Goal: Task Accomplishment & Management: Use online tool/utility

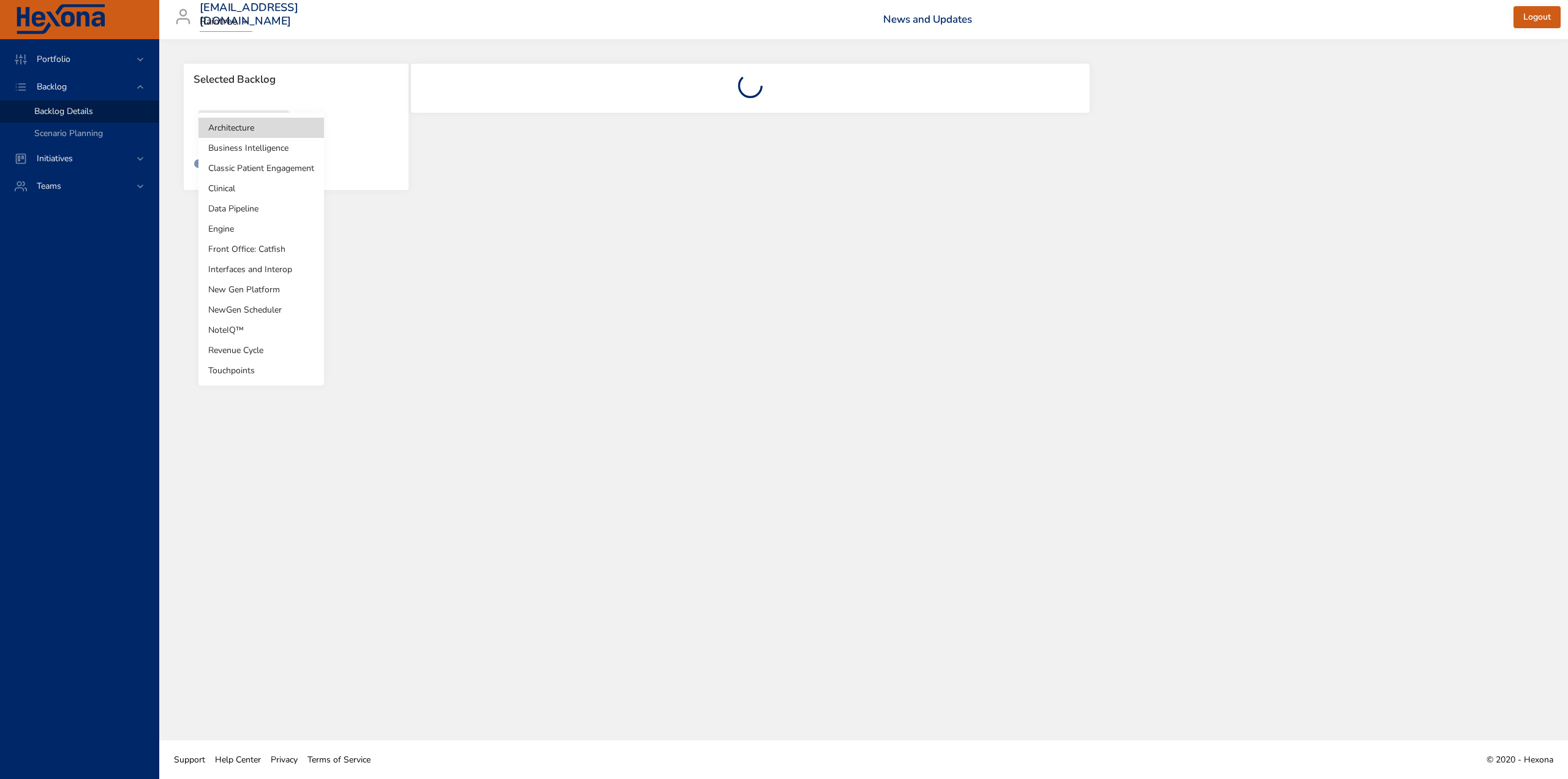
click at [281, 126] on body "Portfolio Backlog Backlog Details Scenario Planning Initiatives Teams kaie.sell…" at bounding box center [784, 390] width 1568 height 779
click at [231, 229] on li "Engine" at bounding box center [262, 229] width 126 height 20
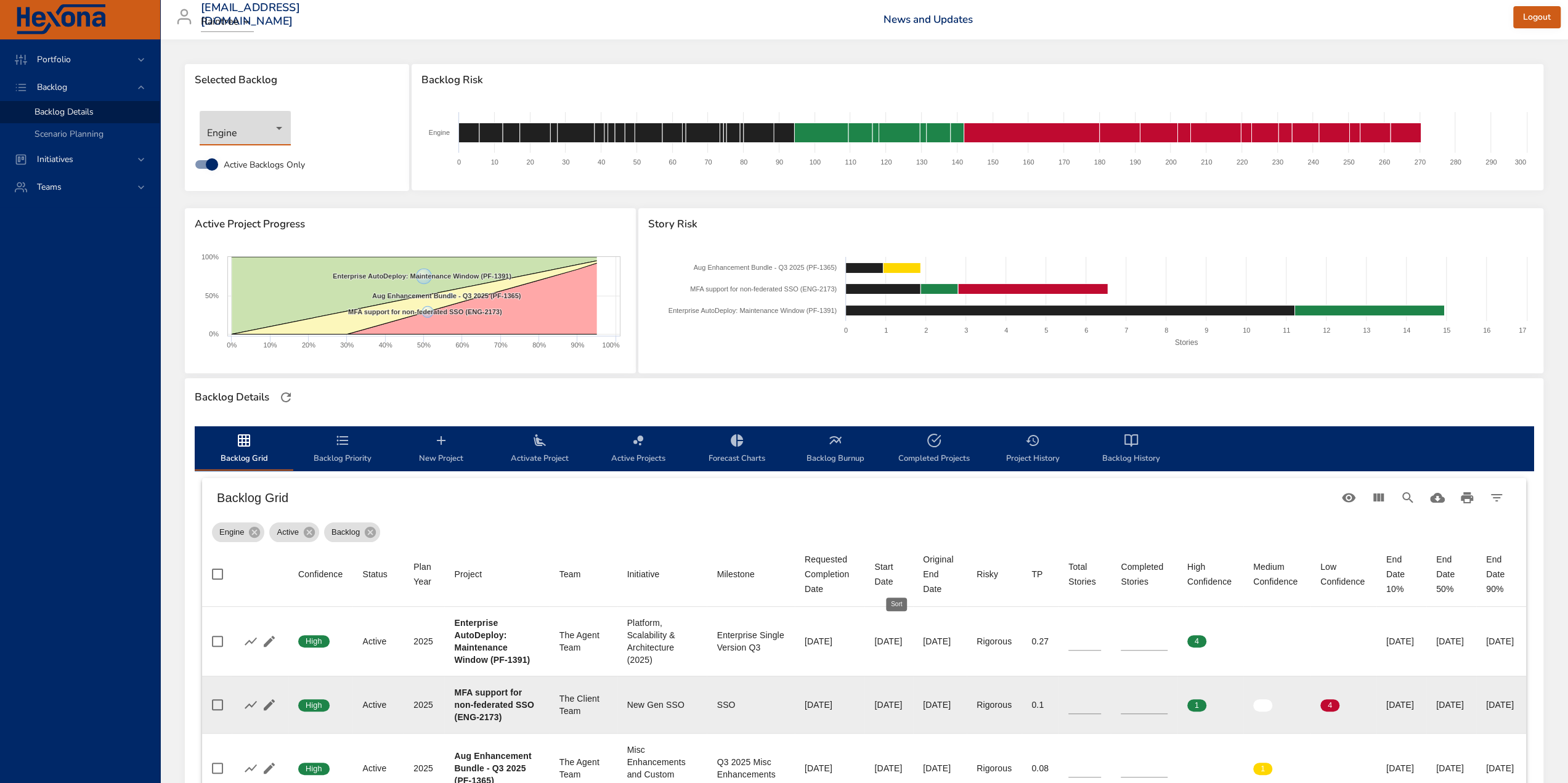
scroll to position [62, 0]
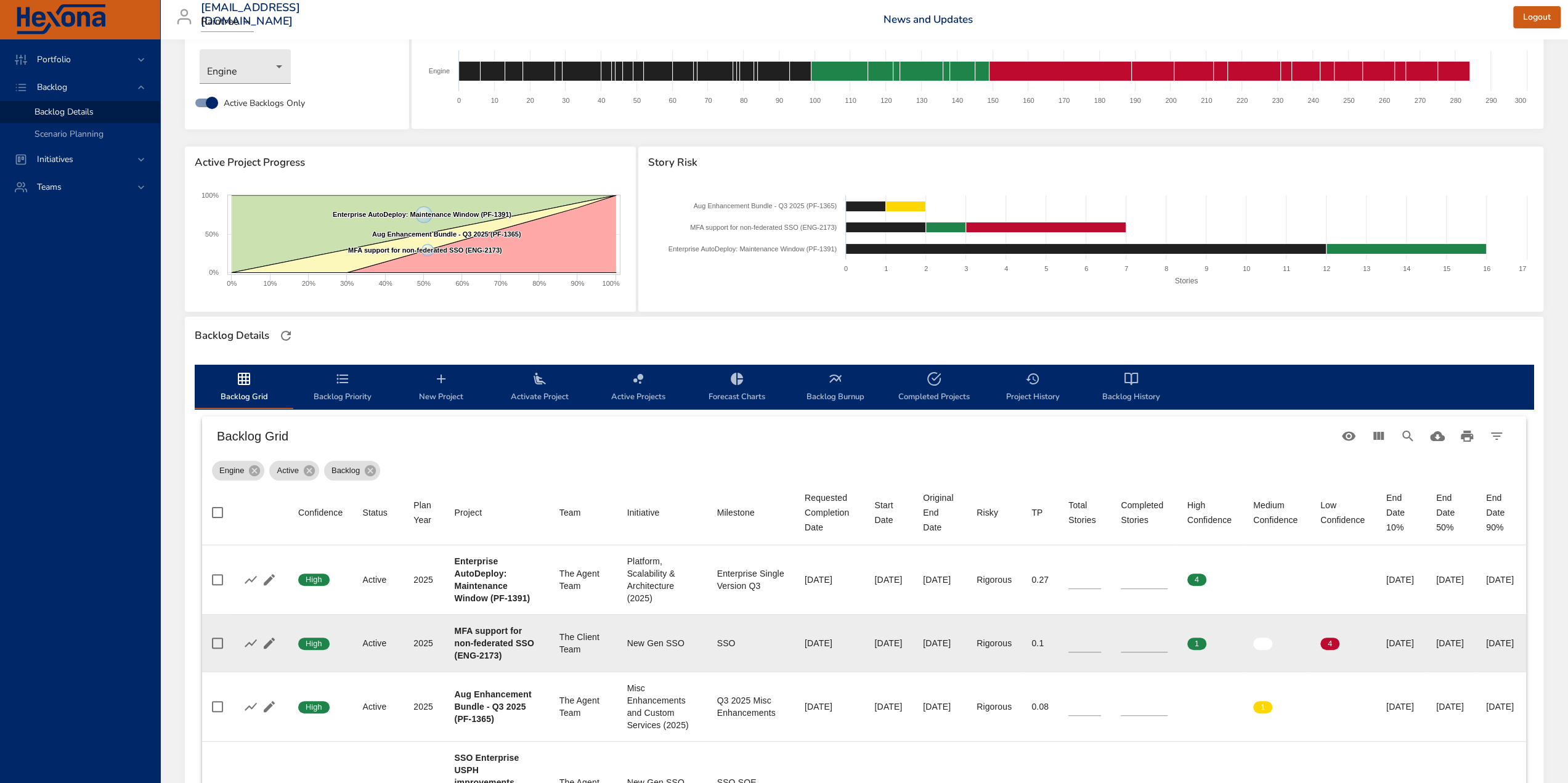
drag, startPoint x: 1406, startPoint y: 661, endPoint x: 1453, endPoint y: 662, distance: 47.0
click at [1453, 662] on td "End Date 50% 11/25/2025" at bounding box center [1451, 642] width 50 height 57
type input "*"
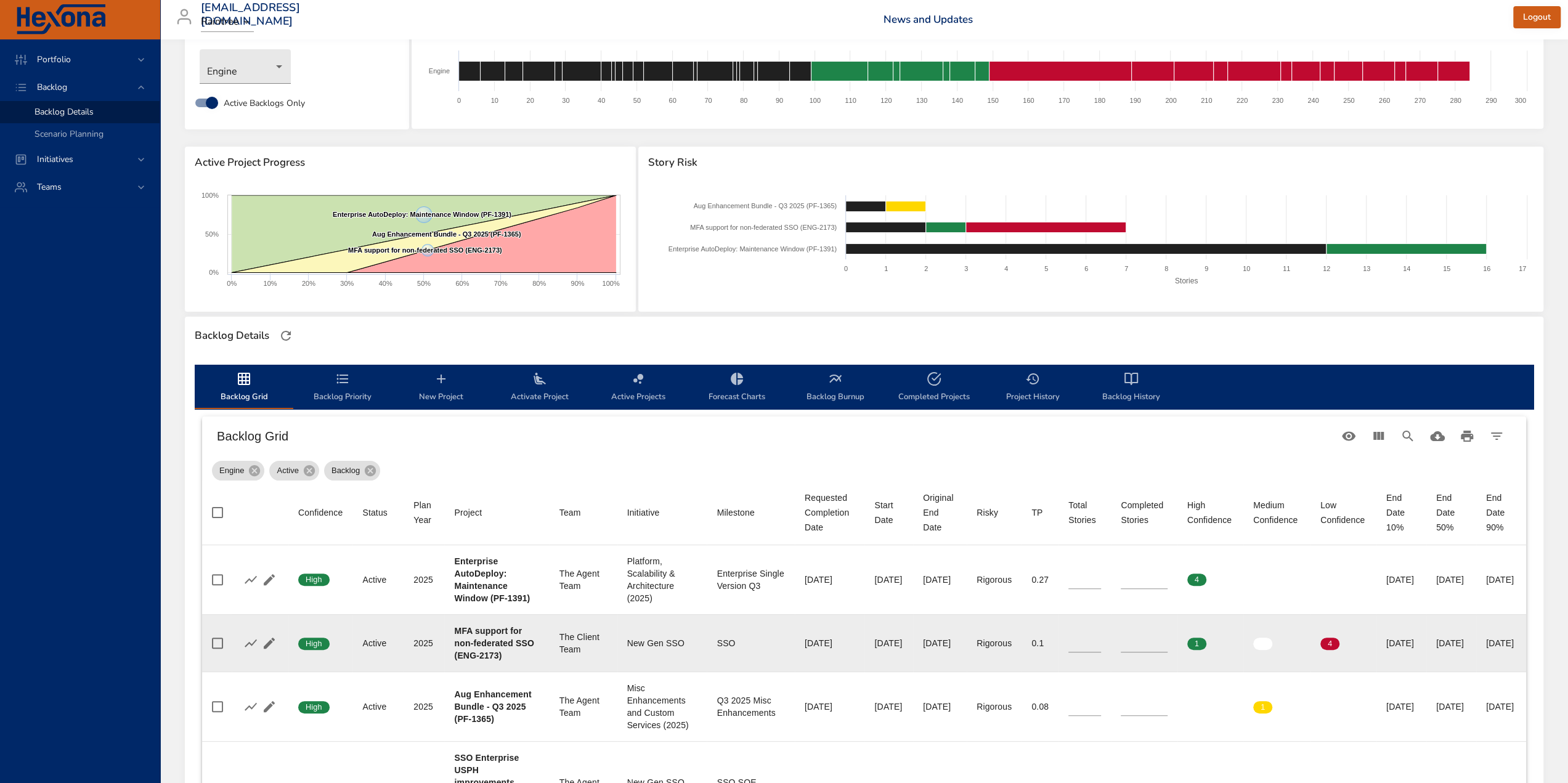
type input "**"
type input "*"
type input "**"
type input "*"
type input "**"
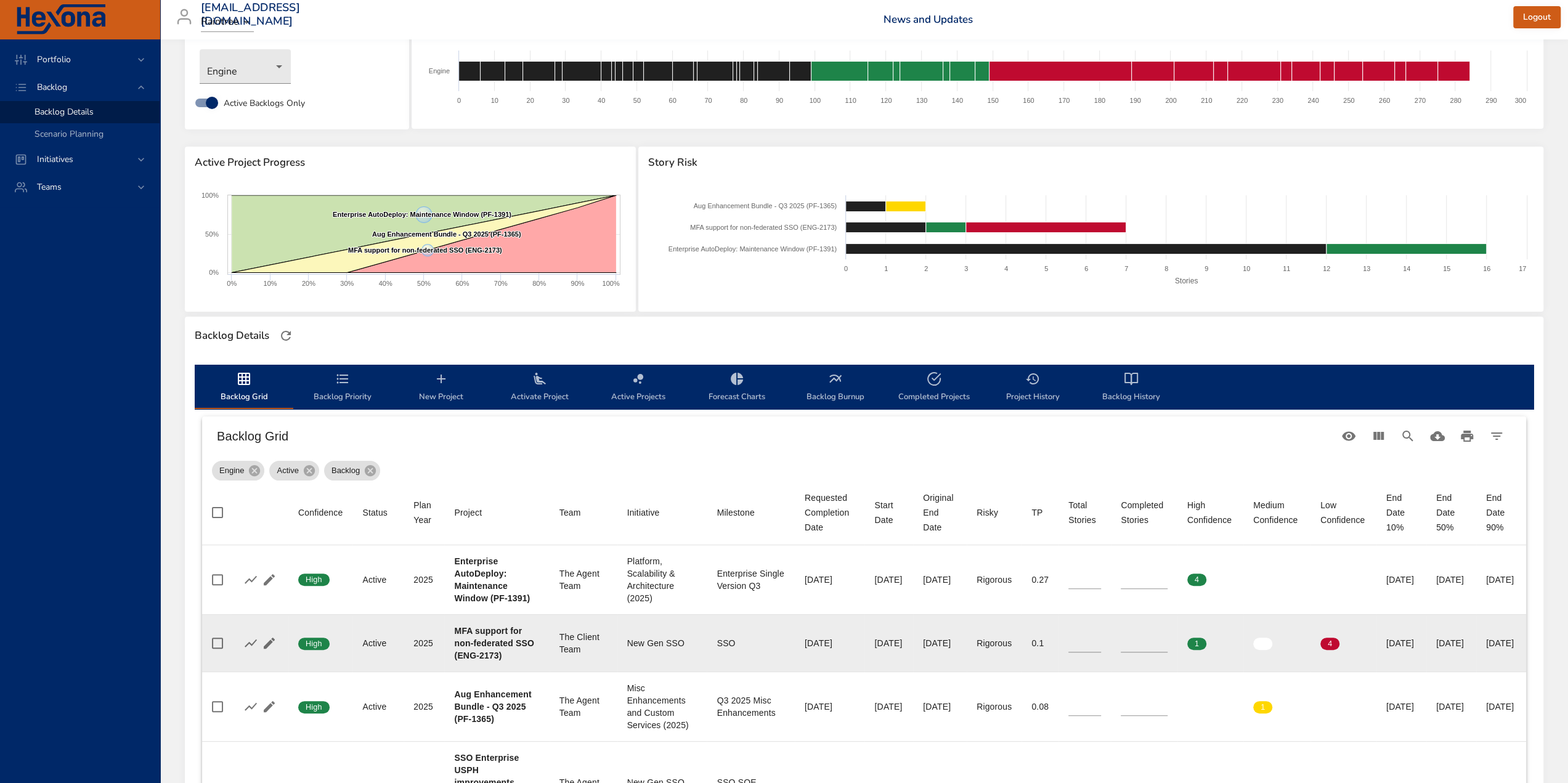
type input "**"
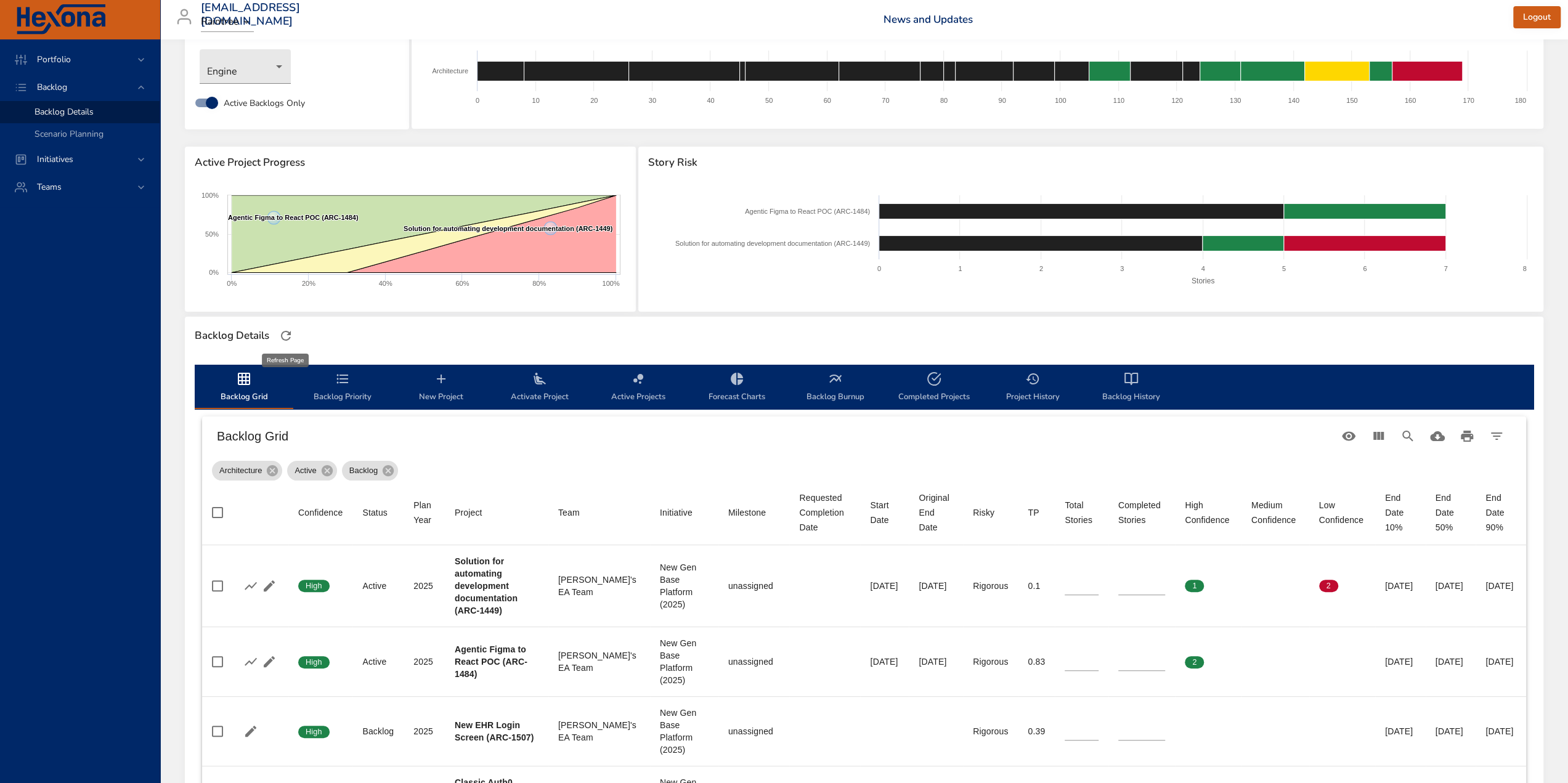
click at [288, 334] on icon "button" at bounding box center [286, 336] width 10 height 10
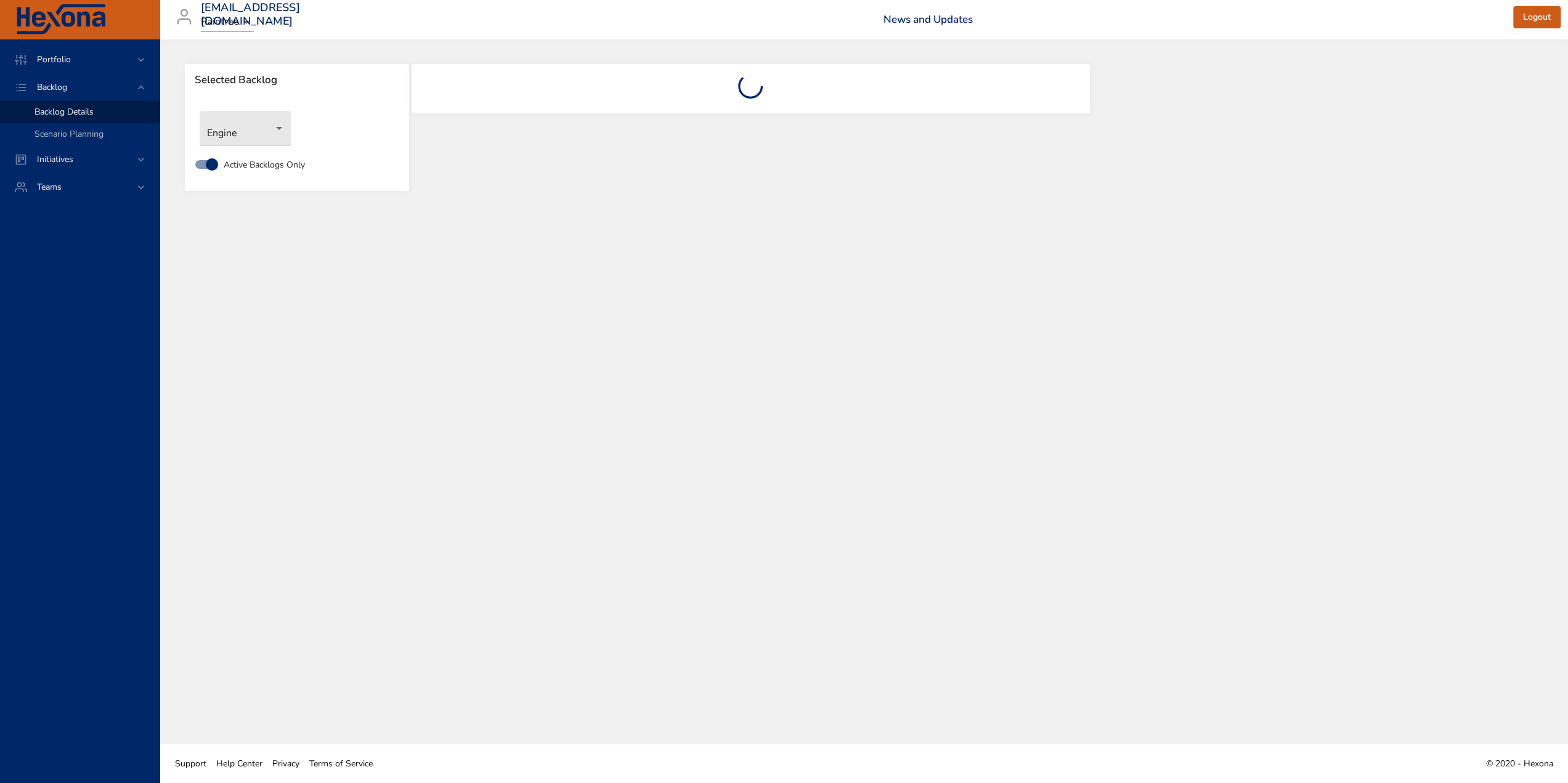
scroll to position [0, 0]
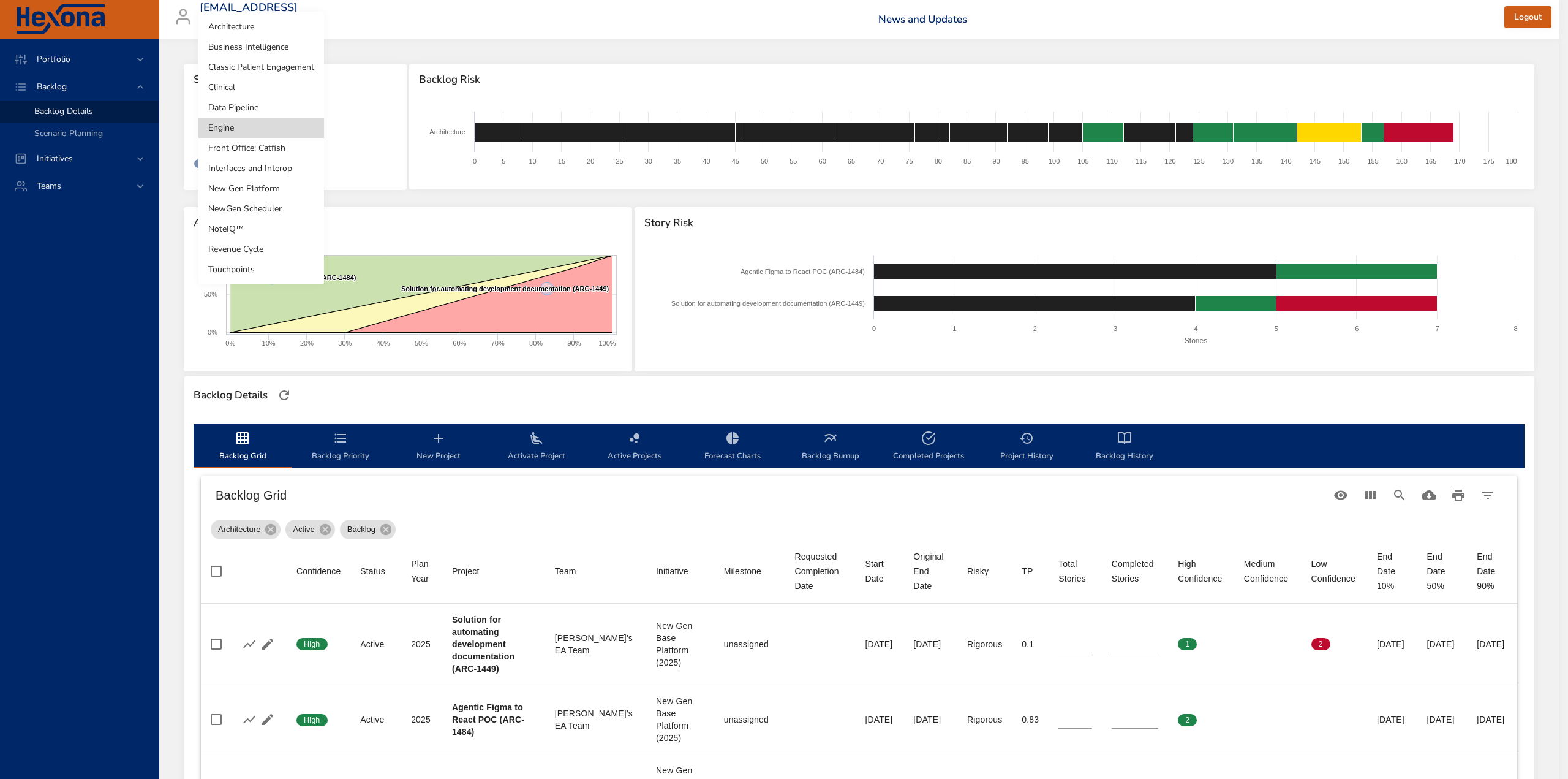
click at [282, 127] on body "Portfolio Backlog Backlog Details Scenario Planning Initiatives Teams kaie.sell…" at bounding box center [784, 390] width 1568 height 779
click at [275, 128] on li "Engine" at bounding box center [262, 128] width 126 height 20
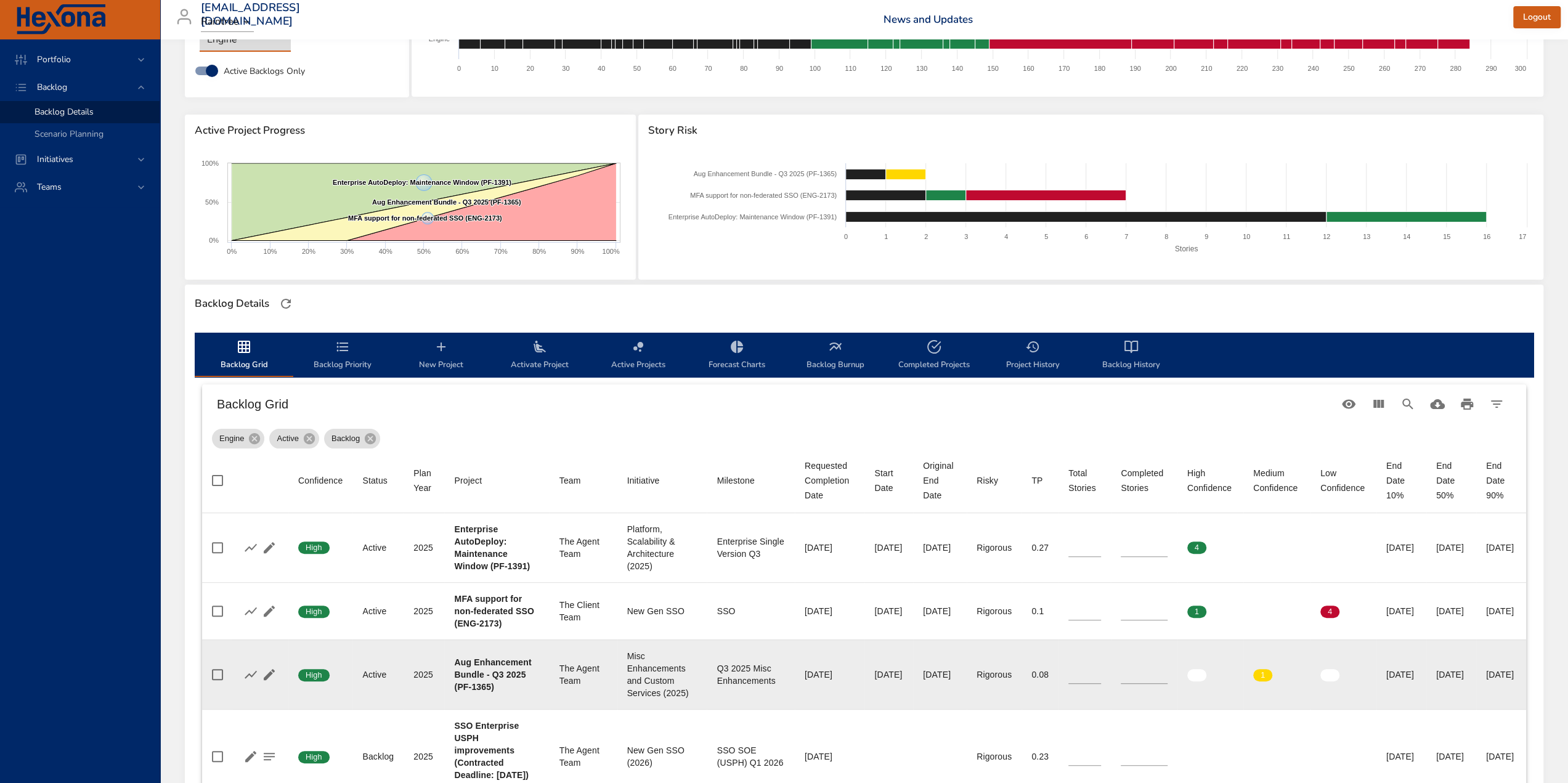
scroll to position [123, 0]
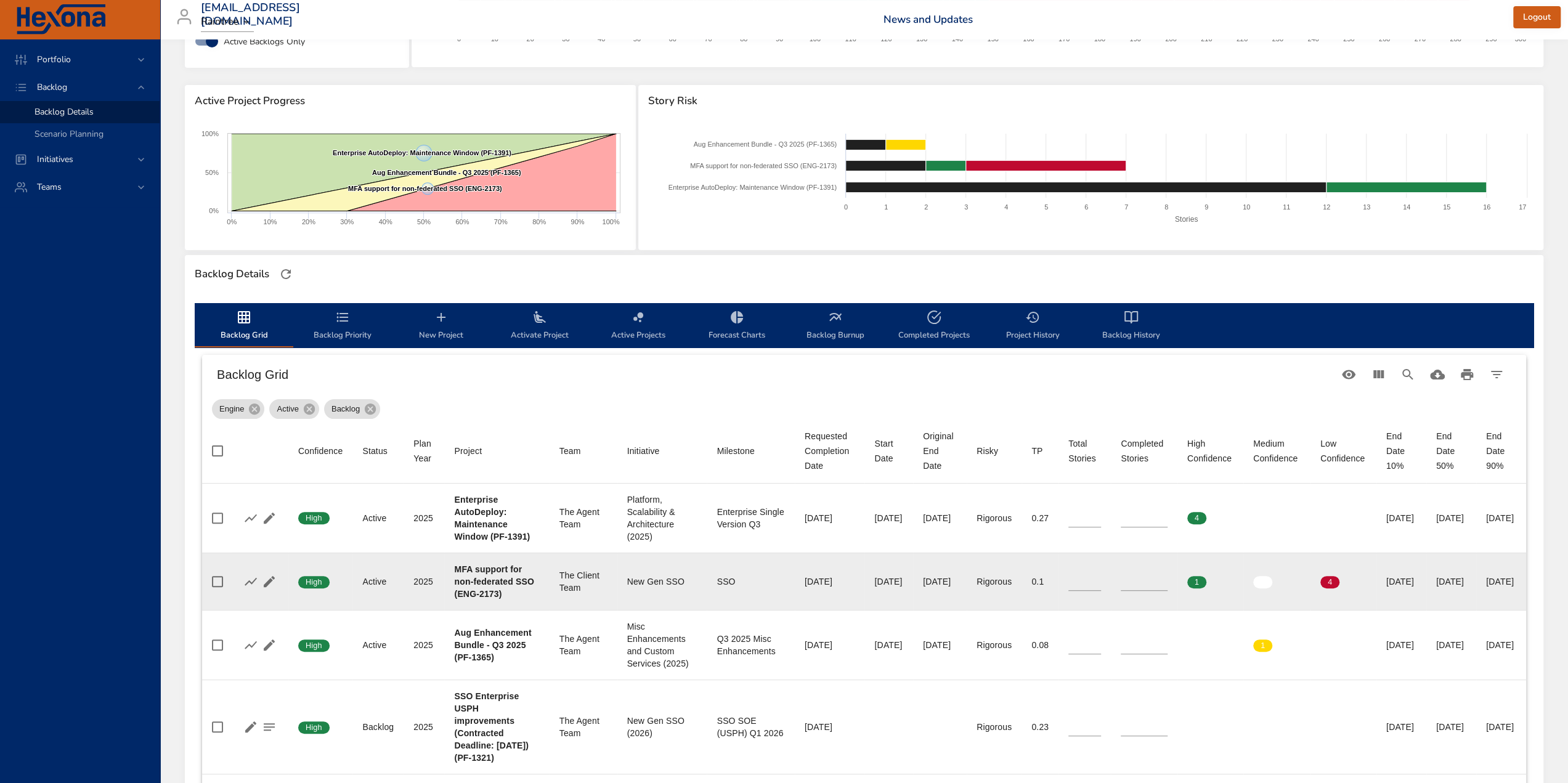
drag, startPoint x: 1409, startPoint y: 597, endPoint x: 1458, endPoint y: 601, distance: 49.2
click at [1458, 601] on td "End Date 50% 11/25/2025" at bounding box center [1451, 581] width 50 height 57
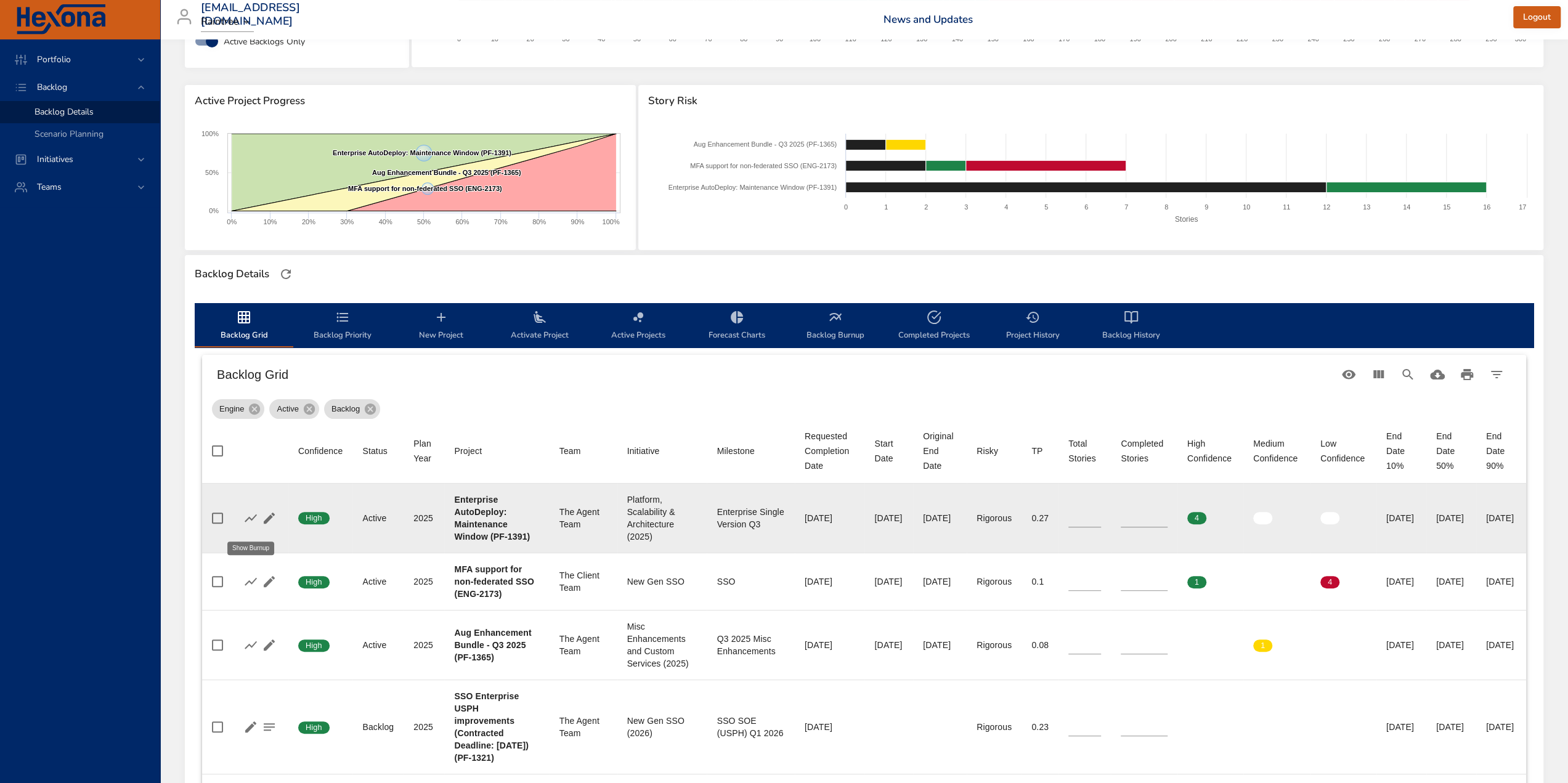
click at [253, 521] on icon "button" at bounding box center [251, 518] width 12 height 8
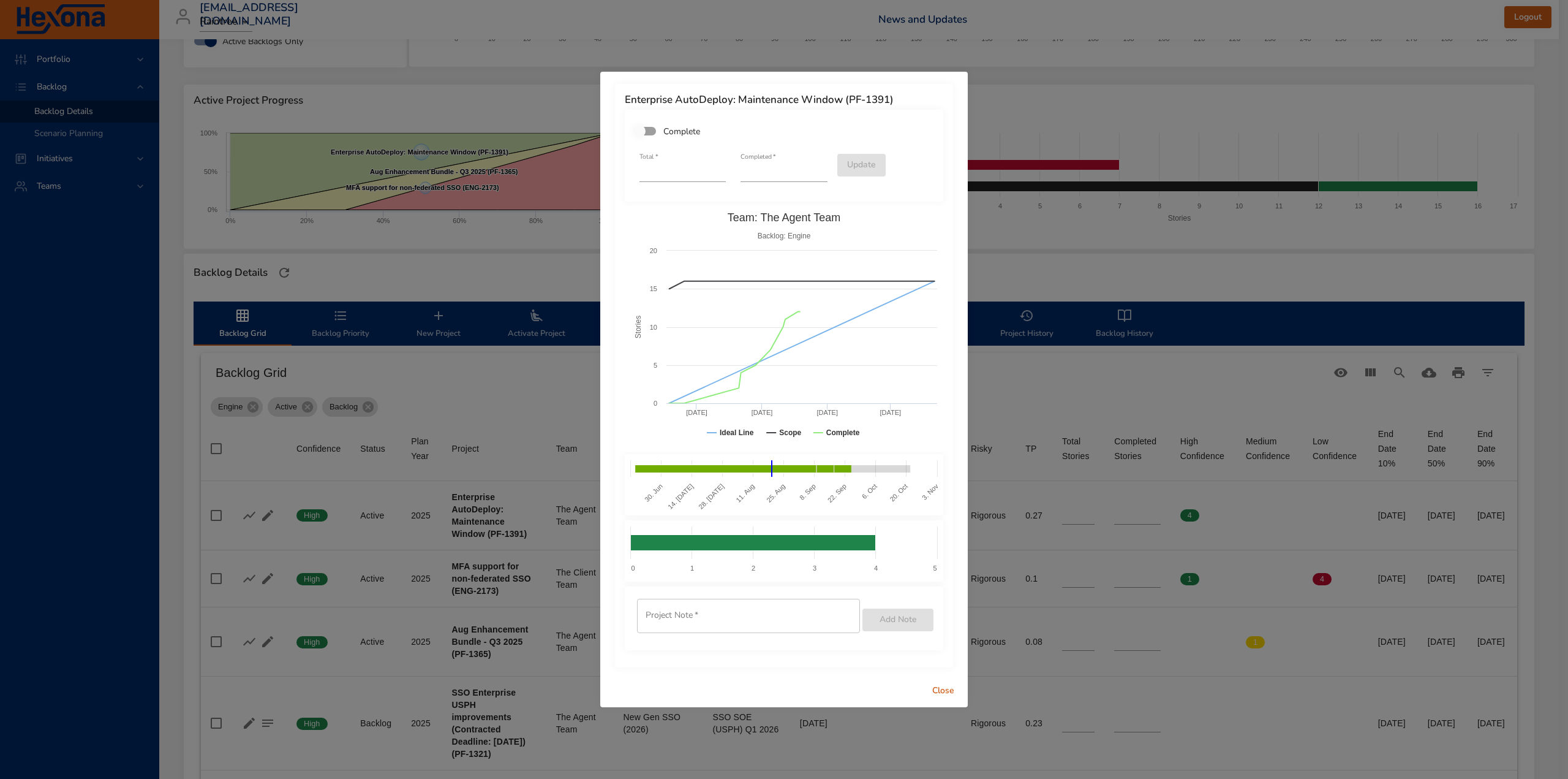
click at [943, 689] on span "Close" at bounding box center [943, 691] width 30 height 15
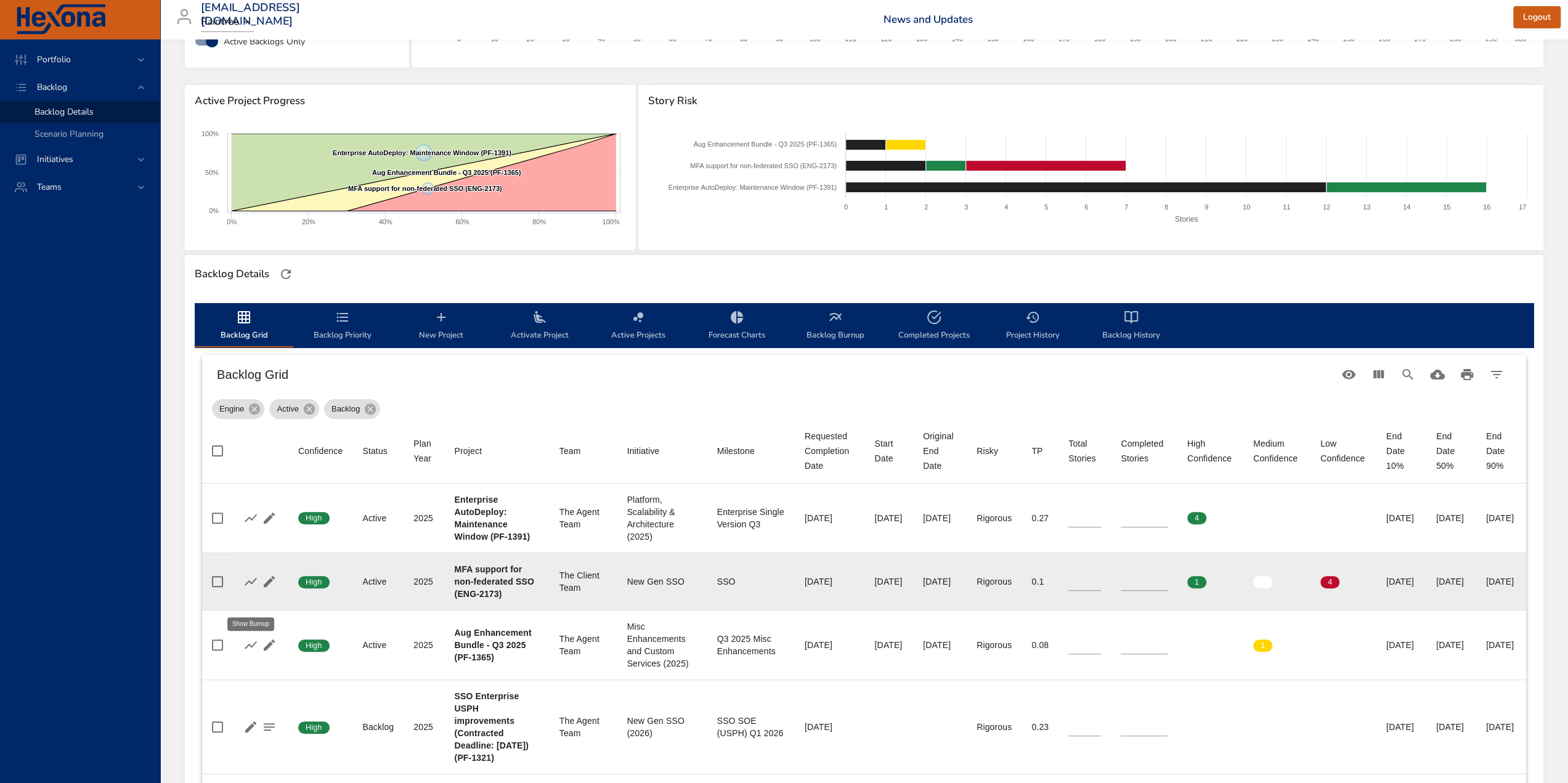
click at [248, 589] on icon "button" at bounding box center [251, 581] width 15 height 15
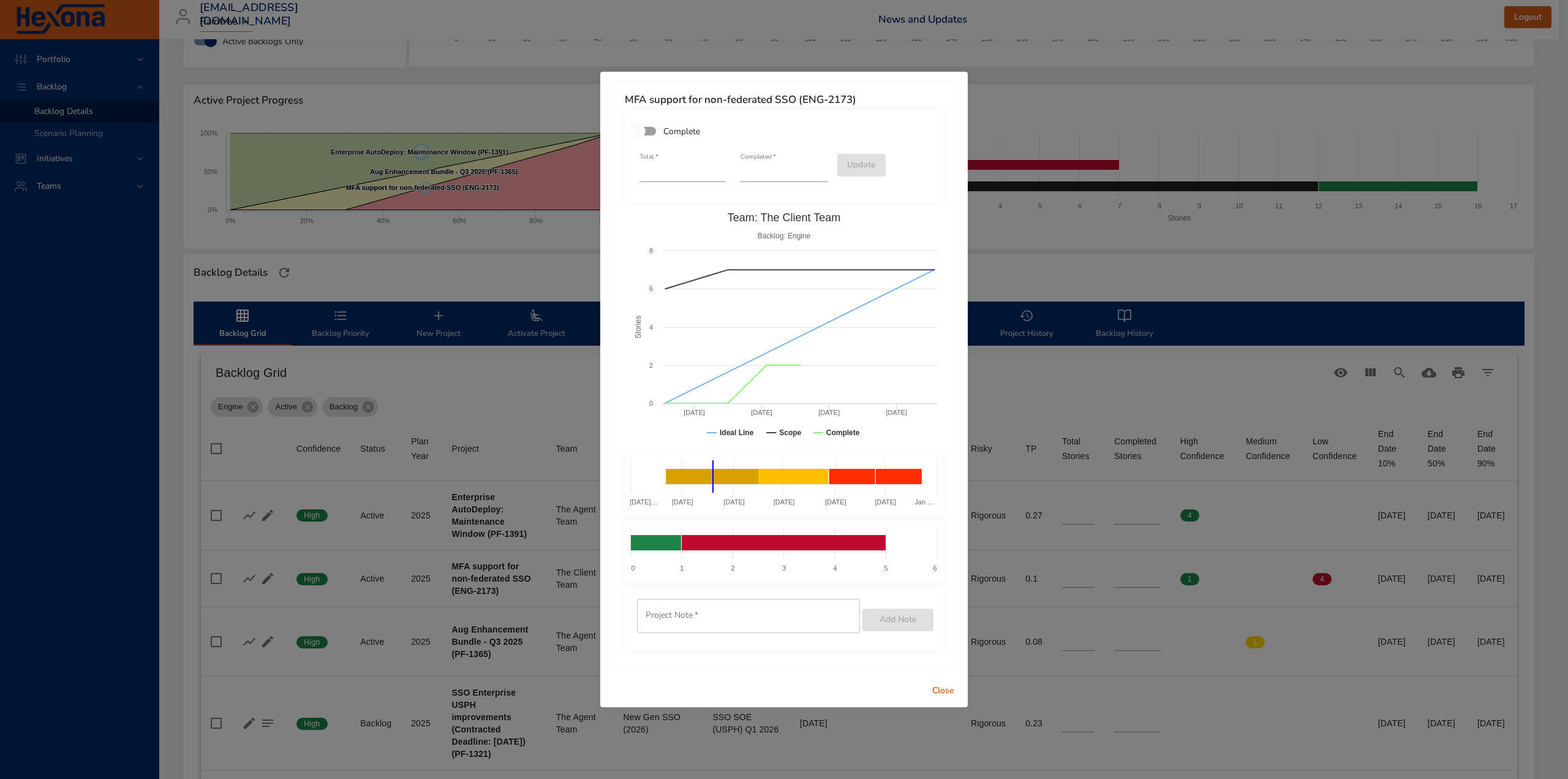
click at [944, 691] on span "Close" at bounding box center [943, 691] width 30 height 15
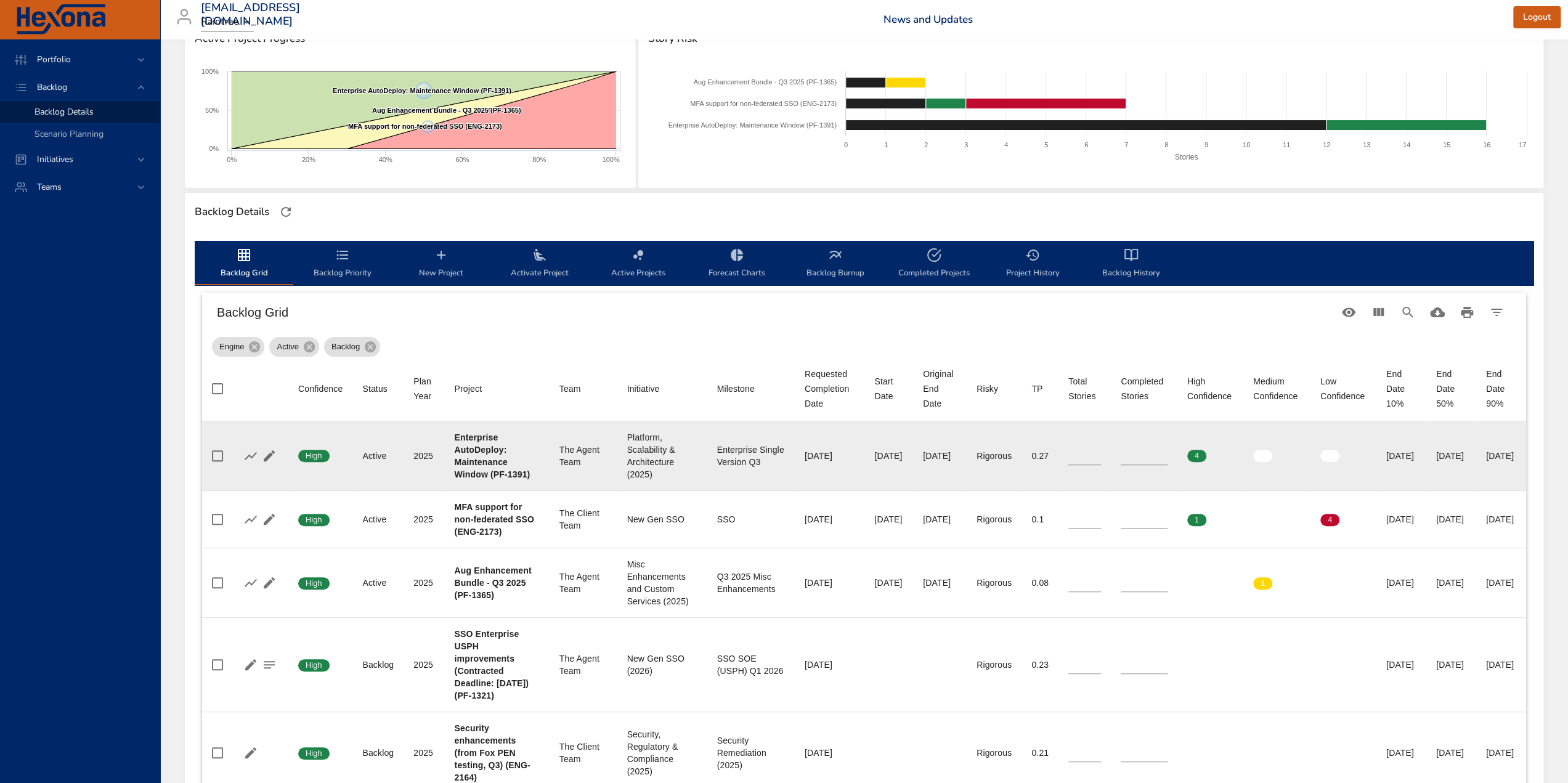
scroll to position [247, 0]
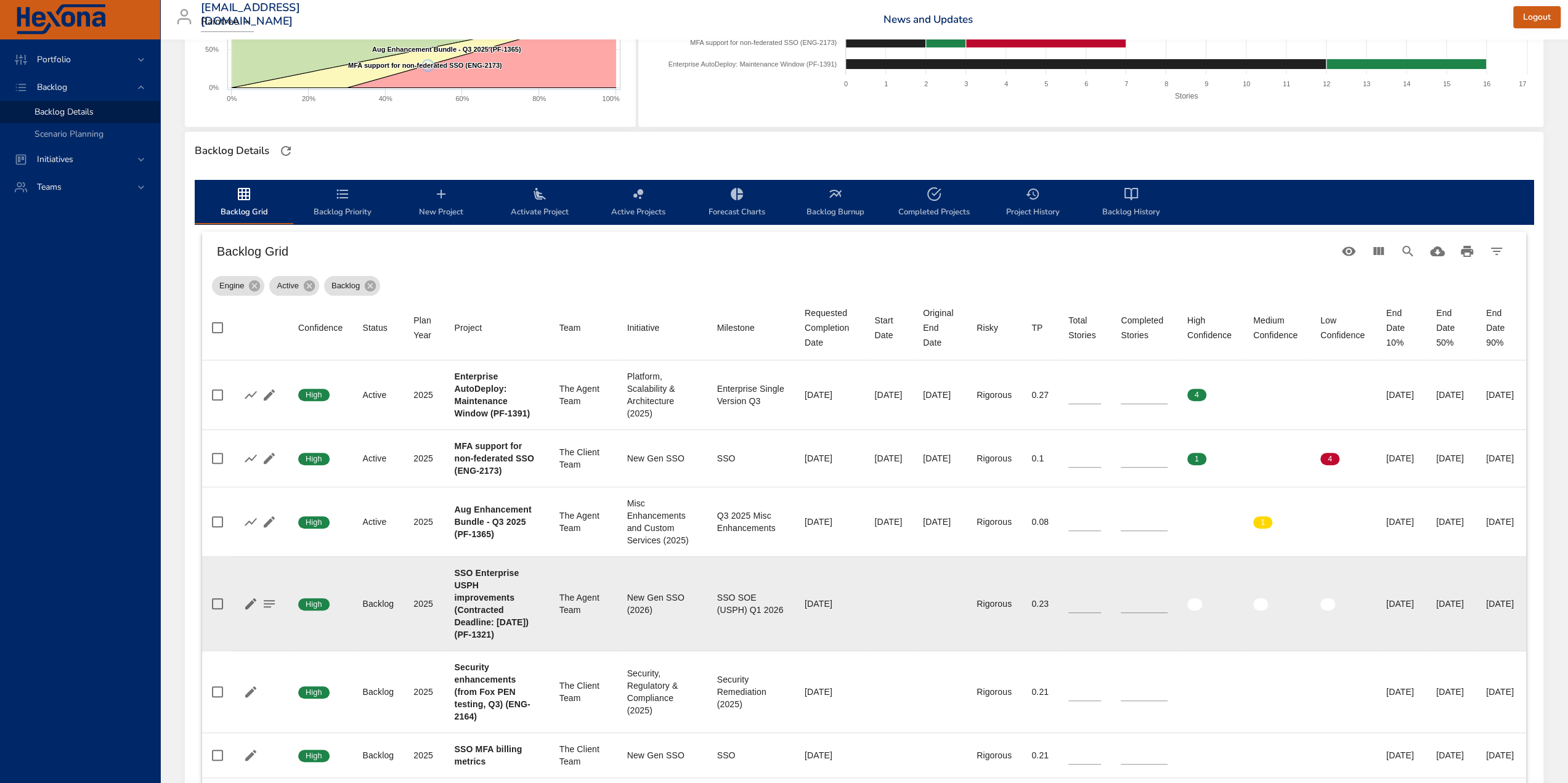
drag, startPoint x: 450, startPoint y: 609, endPoint x: 491, endPoint y: 711, distance: 109.9
click at [491, 651] on td "Project SSO Enterprise USPH improvements (Contracted Deadline: March 31st 2026)…" at bounding box center [497, 603] width 105 height 94
click at [550, 611] on td "Team The Agent Team" at bounding box center [583, 603] width 67 height 94
